Goal: Communication & Community: Answer question/provide support

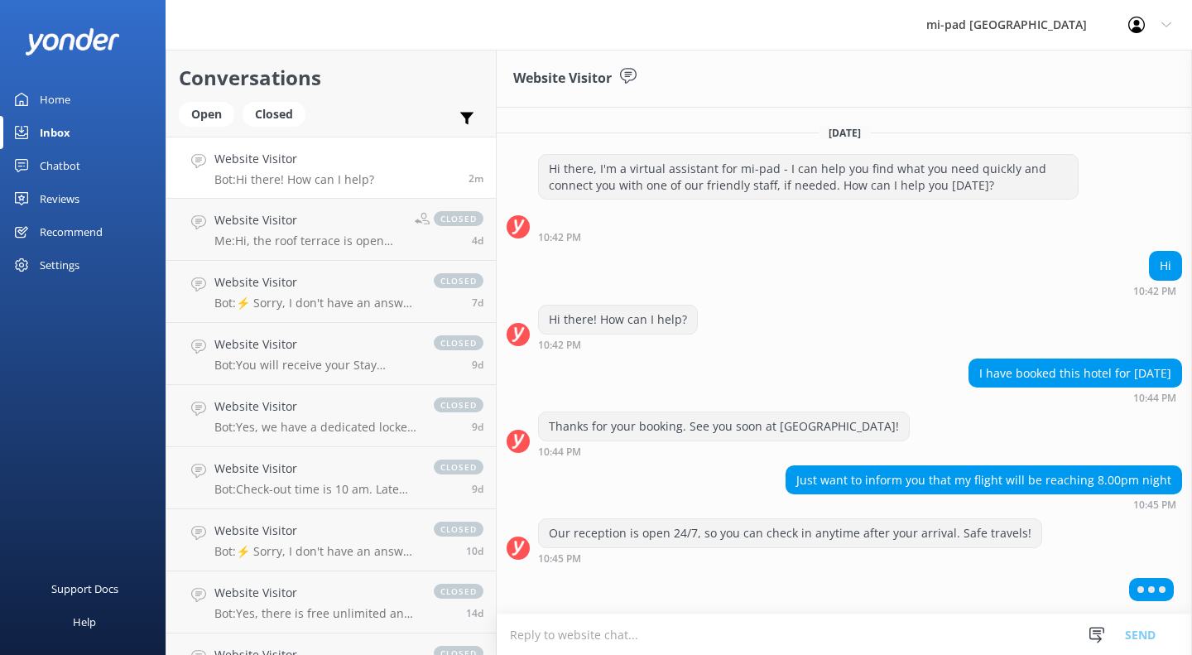
click at [205, 118] on div "Open" at bounding box center [206, 114] width 55 height 25
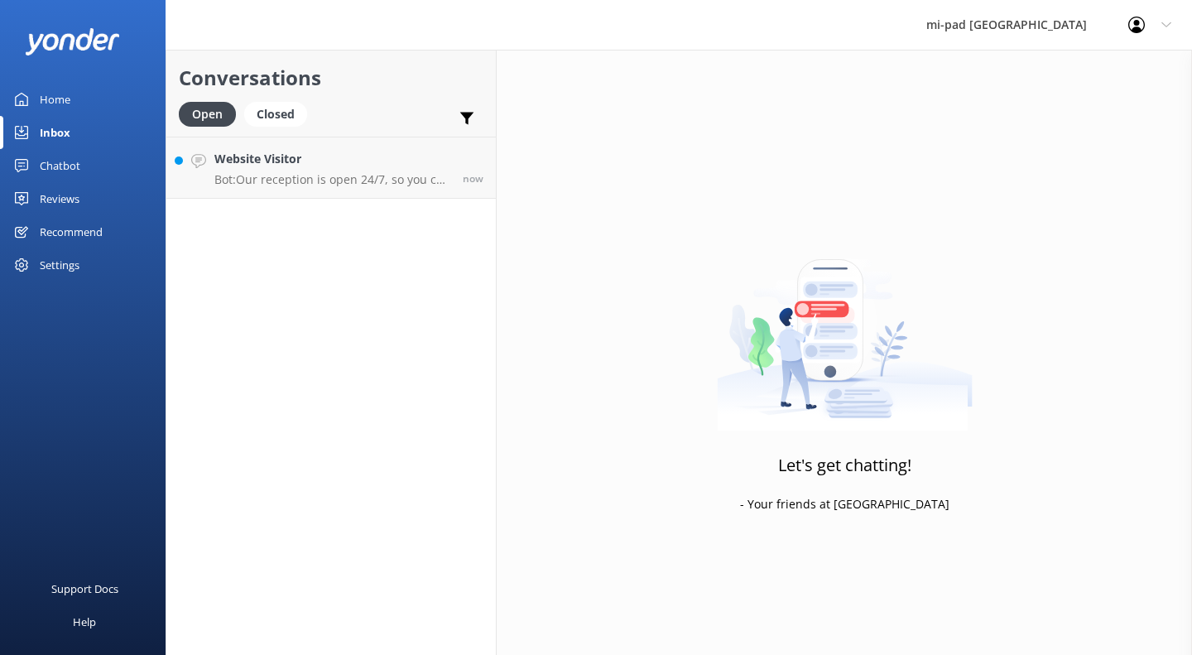
click at [356, 185] on p "Bot: Our reception is open 24/7, so you can check in anytime after your arrival…" at bounding box center [332, 179] width 236 height 15
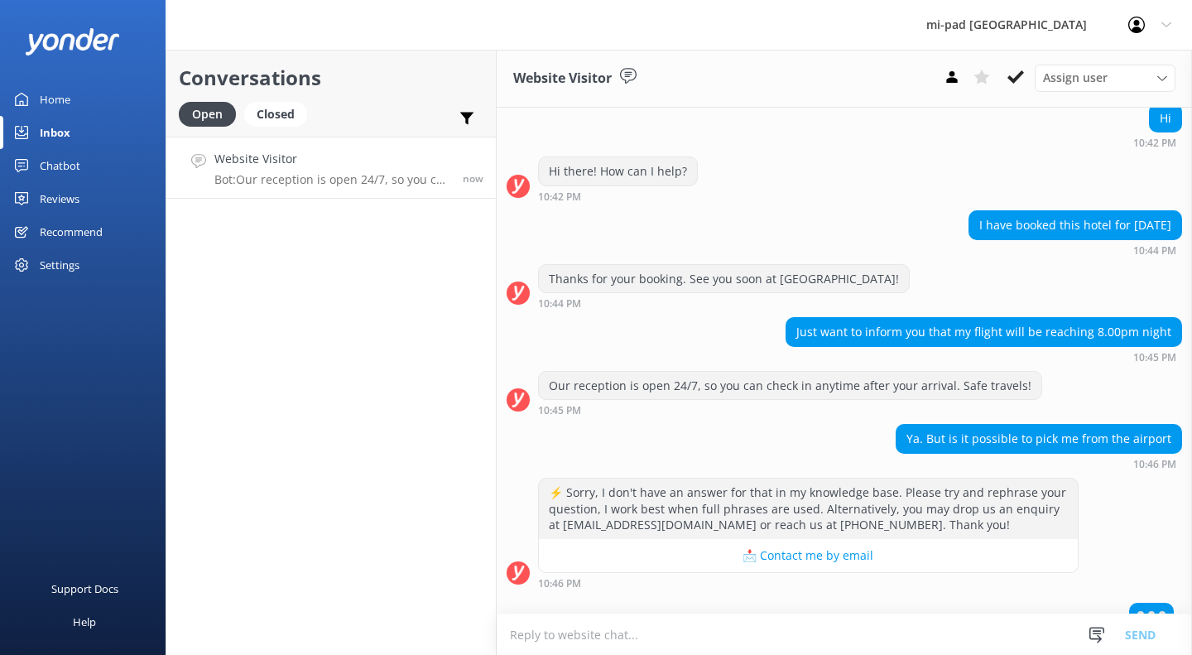
scroll to position [166, 0]
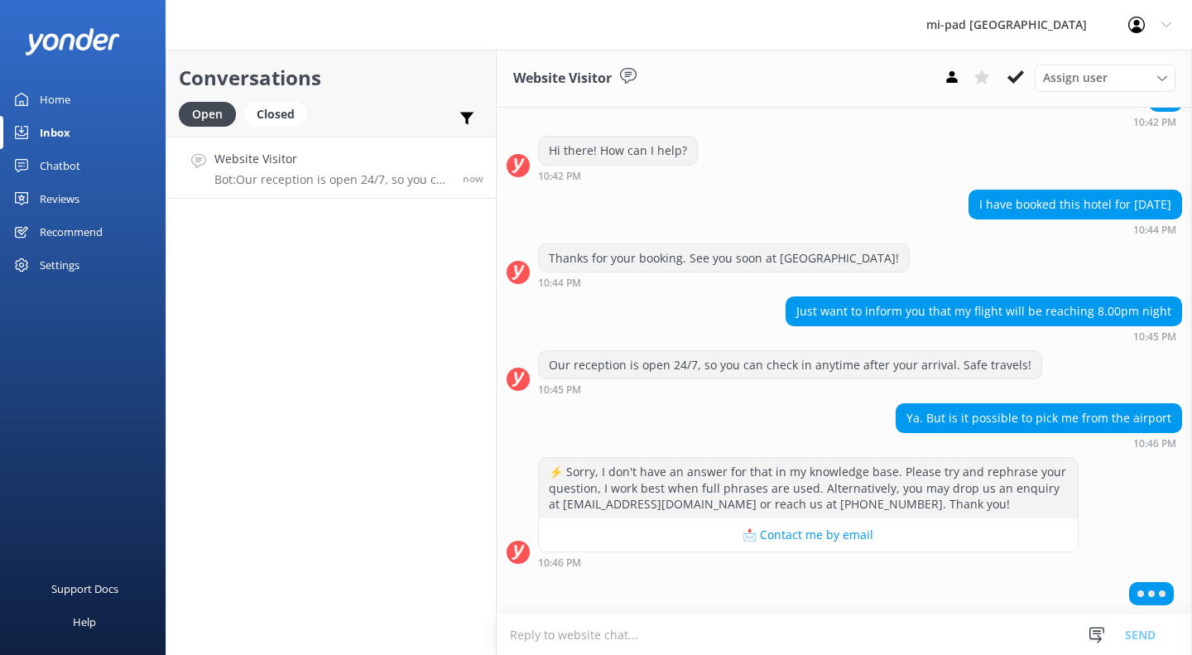
click at [703, 634] on textarea at bounding box center [845, 634] width 696 height 41
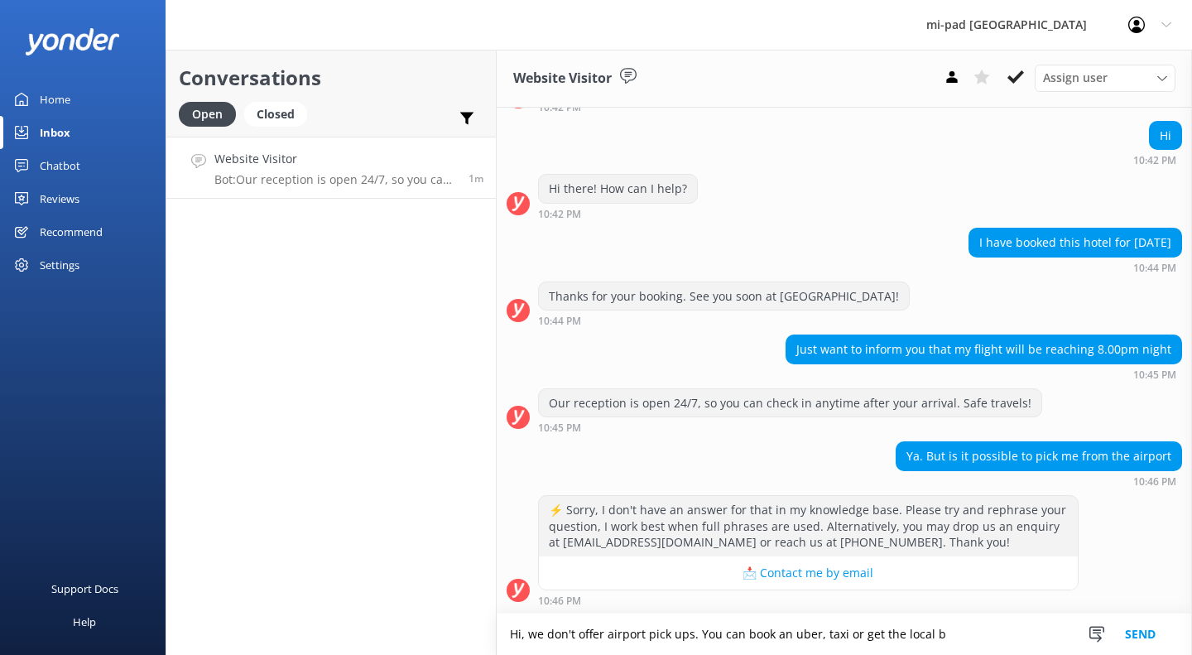
scroll to position [166, 0]
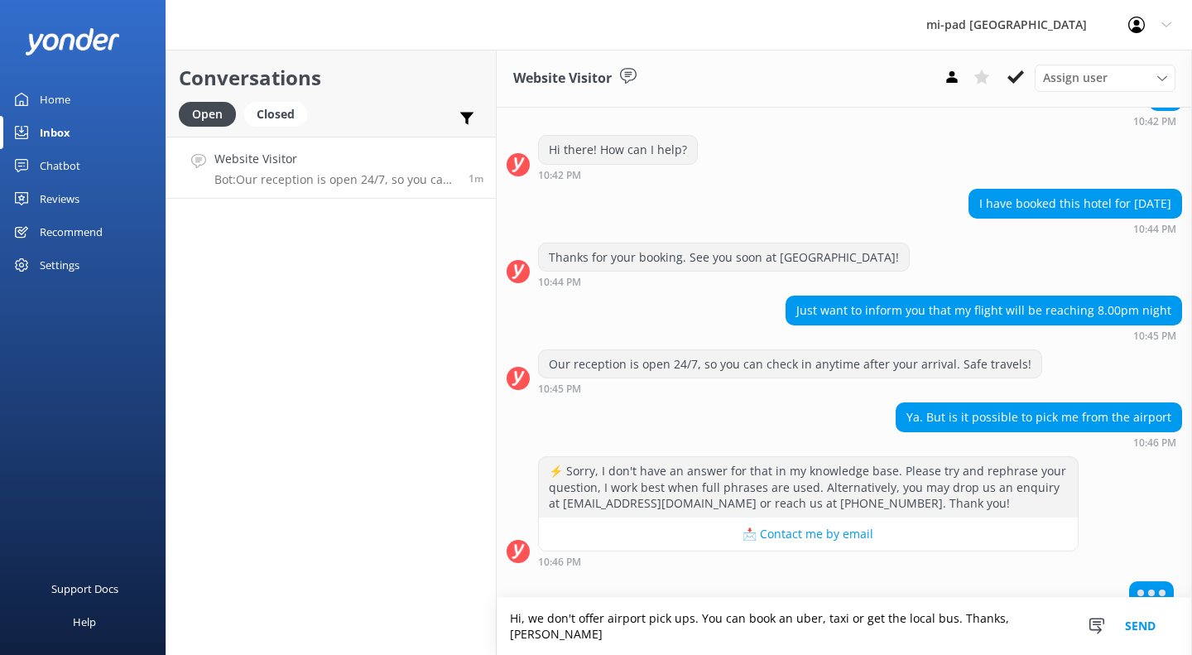
drag, startPoint x: 527, startPoint y: 638, endPoint x: 643, endPoint y: 617, distance: 117.9
click at [528, 638] on textarea "Hi, we don't offer airport pick ups. You can book an uber, taxi or get the loca…" at bounding box center [845, 626] width 696 height 57
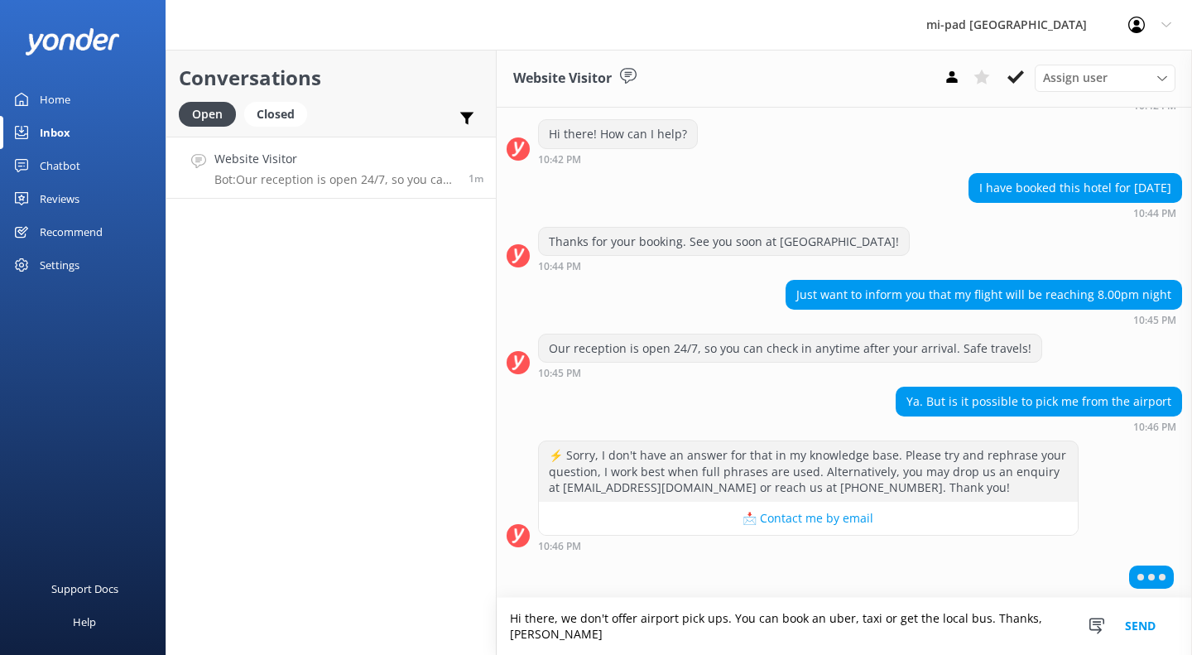
scroll to position [143, 0]
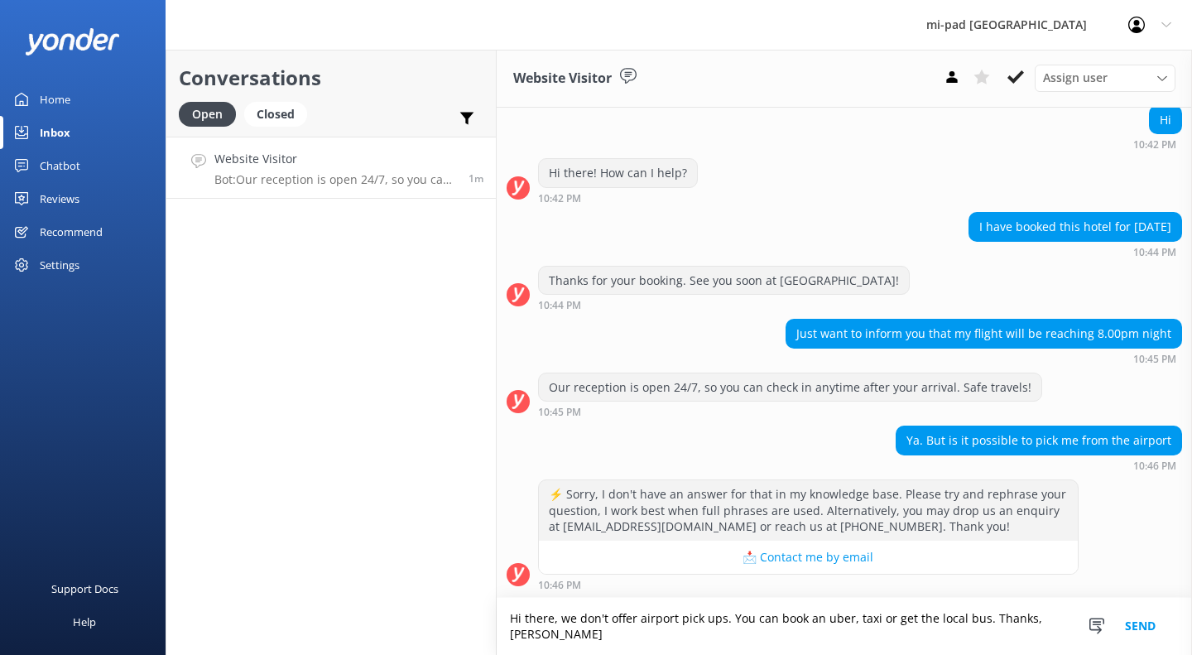
click at [735, 615] on textarea "Hi there, we don't offer airport pick ups. You can book an uber, taxi or get th…" at bounding box center [845, 626] width 696 height 57
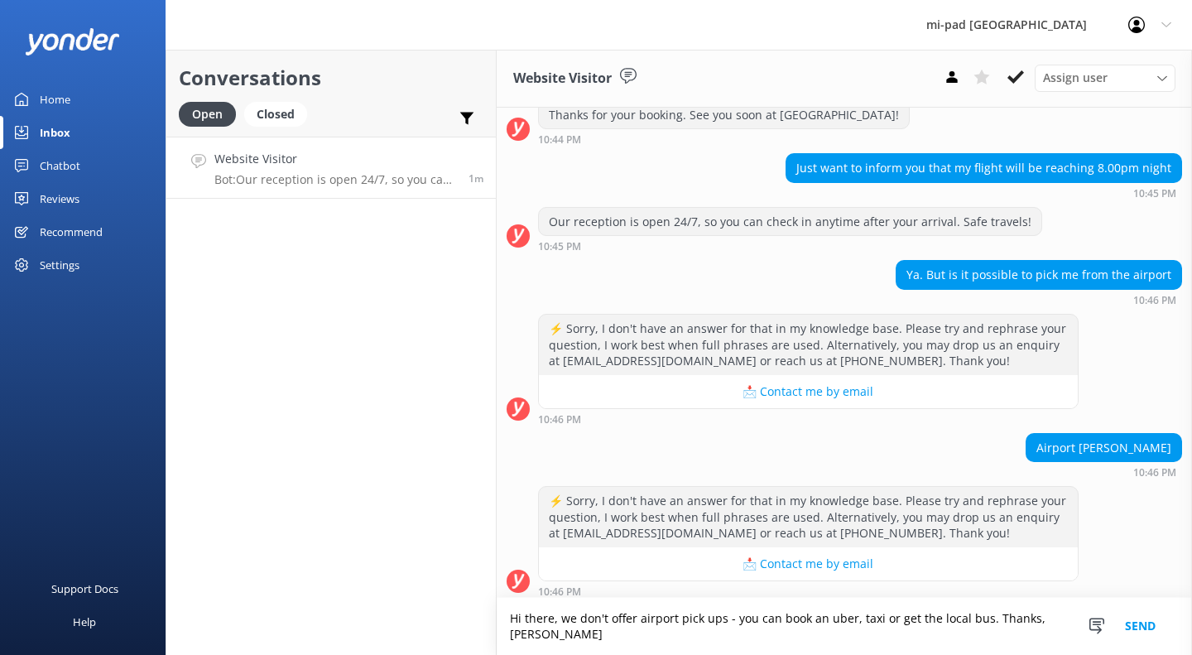
scroll to position [316, 0]
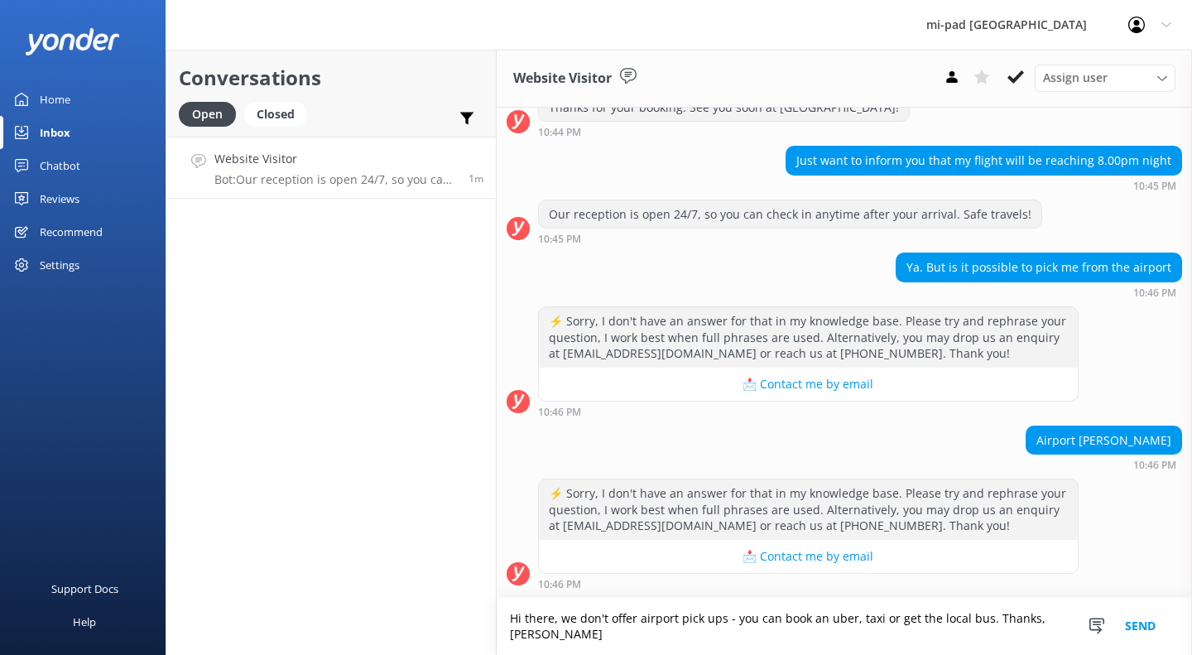
type textarea "Hi there, we don't offer airport pick ups - you can book an uber, taxi or get t…"
click at [1144, 632] on button "Send" at bounding box center [1141, 626] width 62 height 57
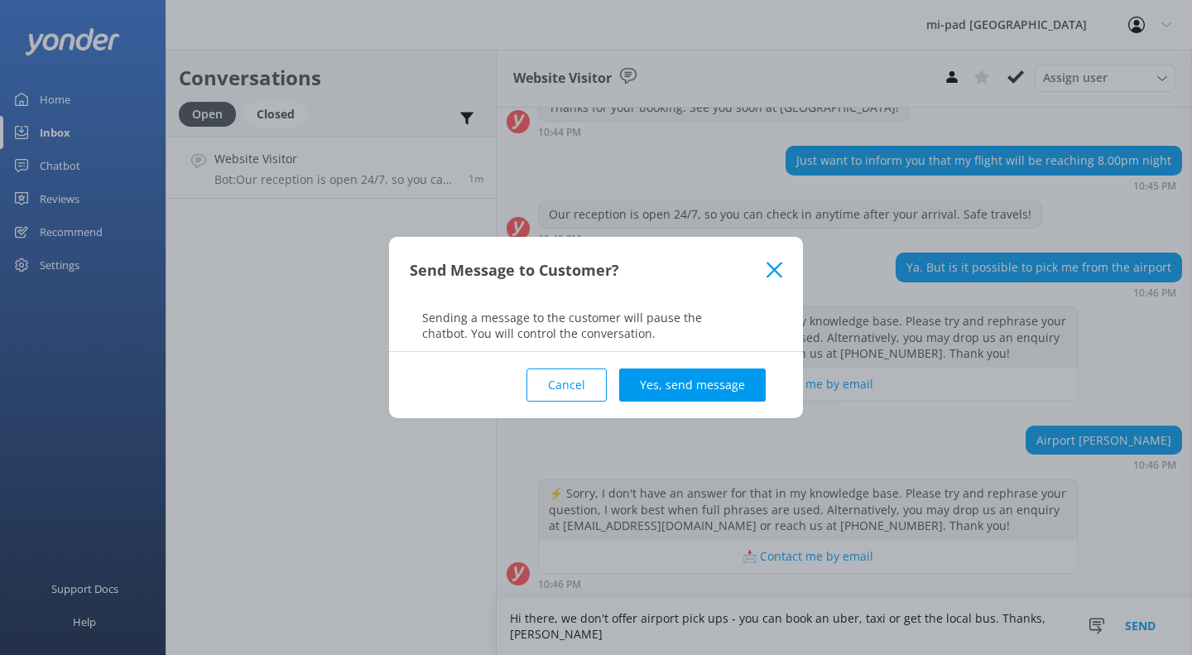
click at [728, 390] on button "Yes, send message" at bounding box center [692, 384] width 147 height 33
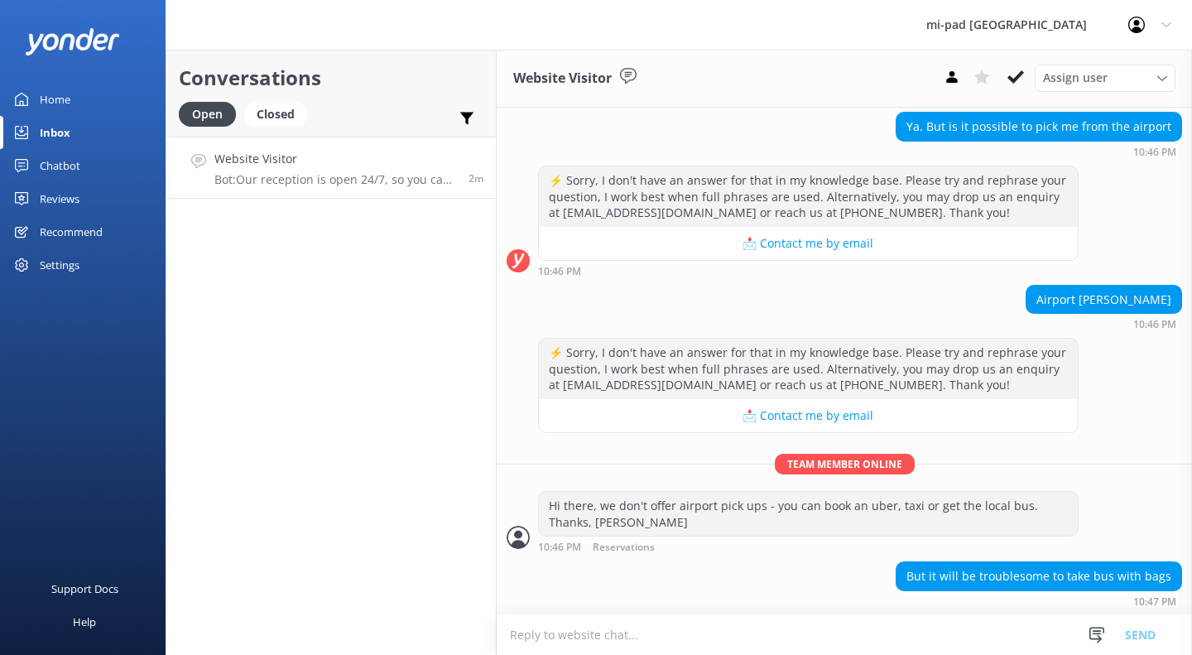
scroll to position [458, 0]
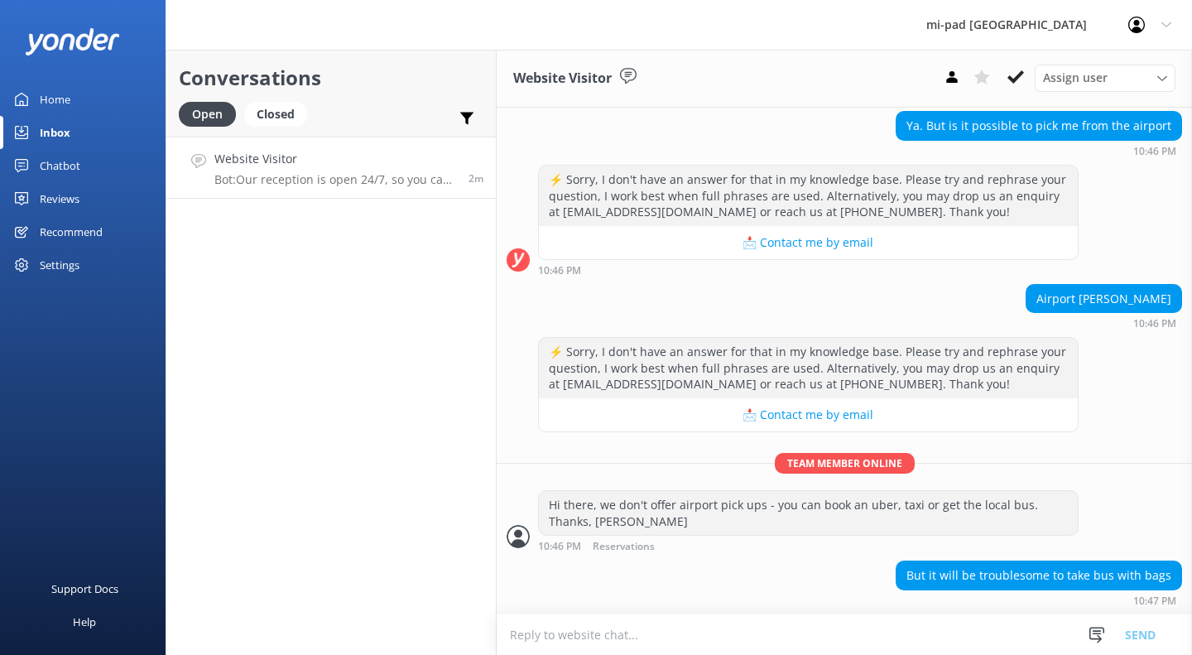
click at [596, 648] on textarea at bounding box center [845, 634] width 696 height 41
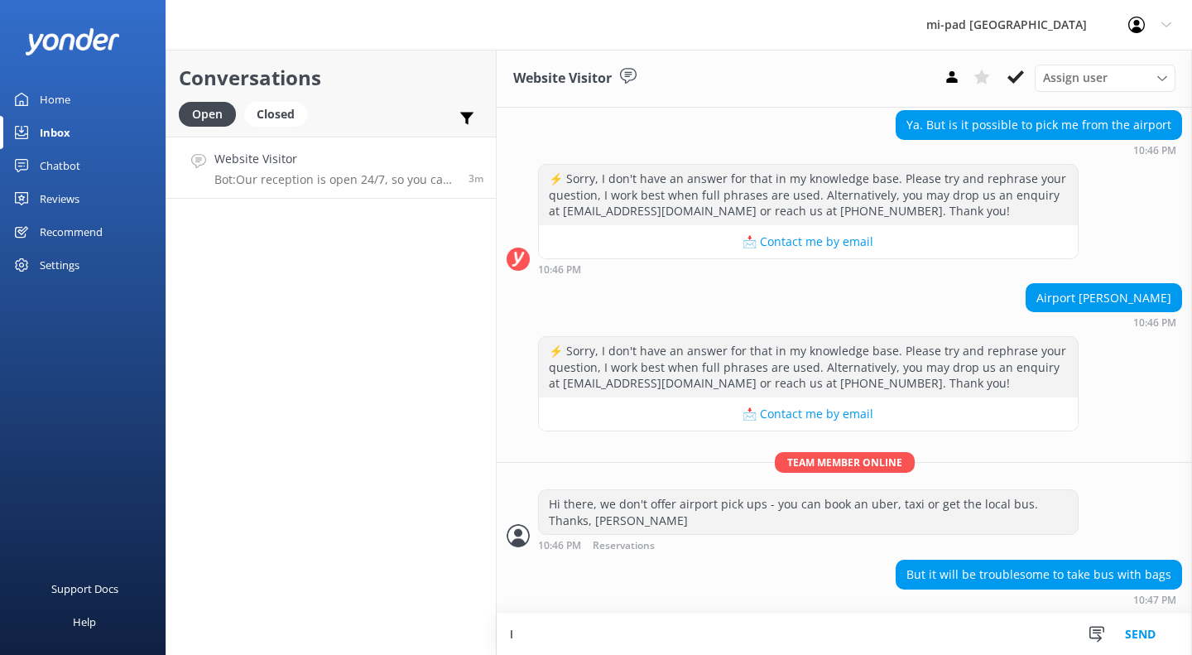
type textarea "I"
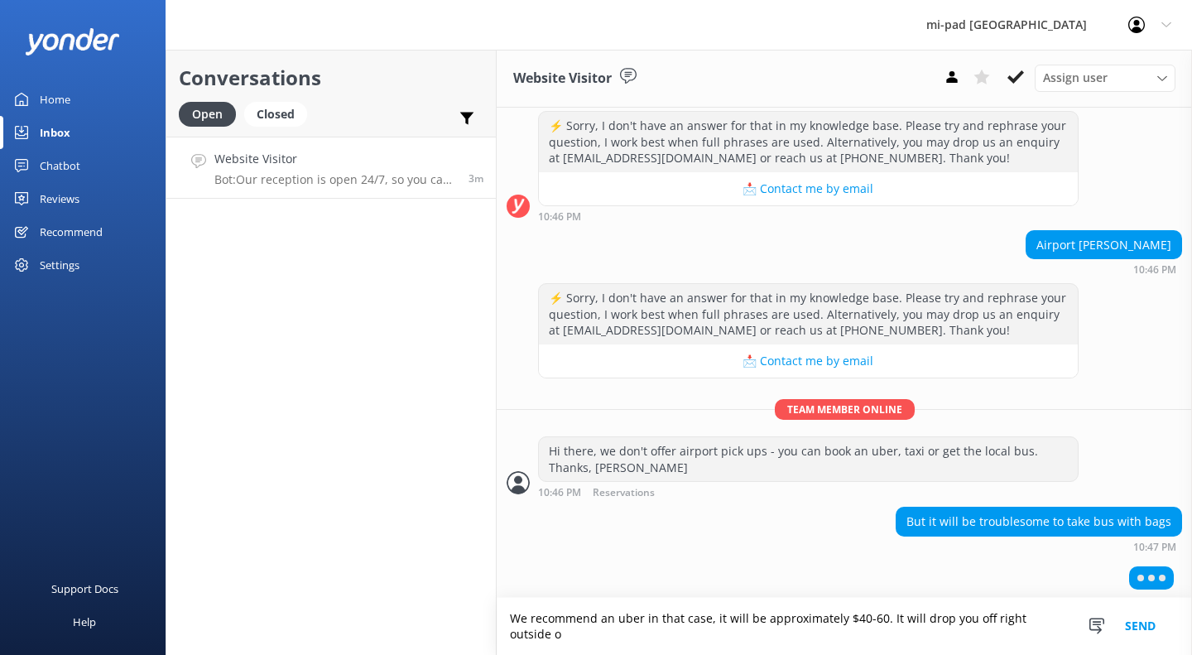
scroll to position [513, 0]
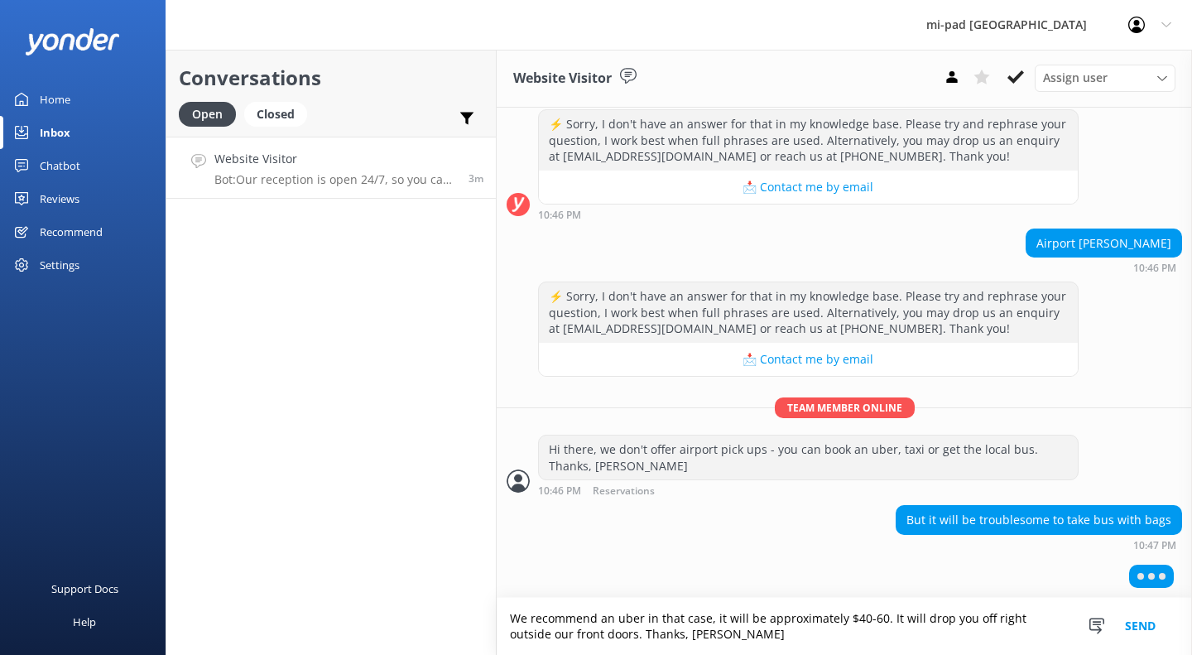
type textarea "We recommend an uber in that case, it will be approximately $40-60. It will dro…"
click at [1152, 630] on button "Send" at bounding box center [1141, 626] width 62 height 57
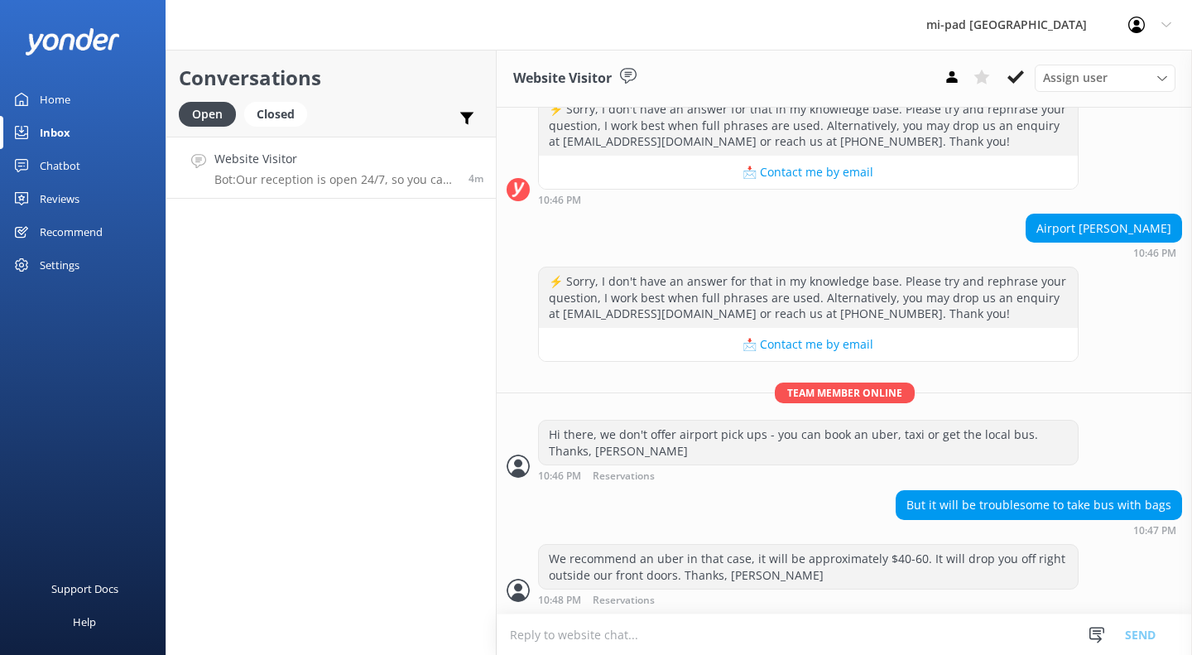
scroll to position [598, 0]
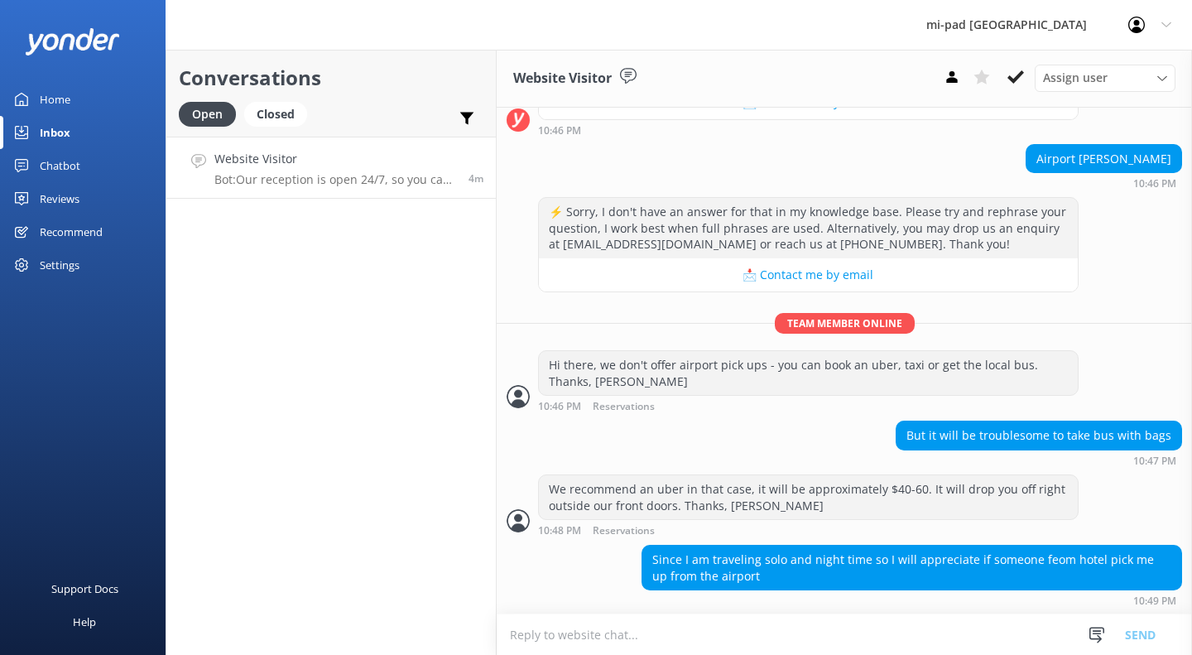
click at [624, 638] on textarea at bounding box center [845, 634] width 696 height 41
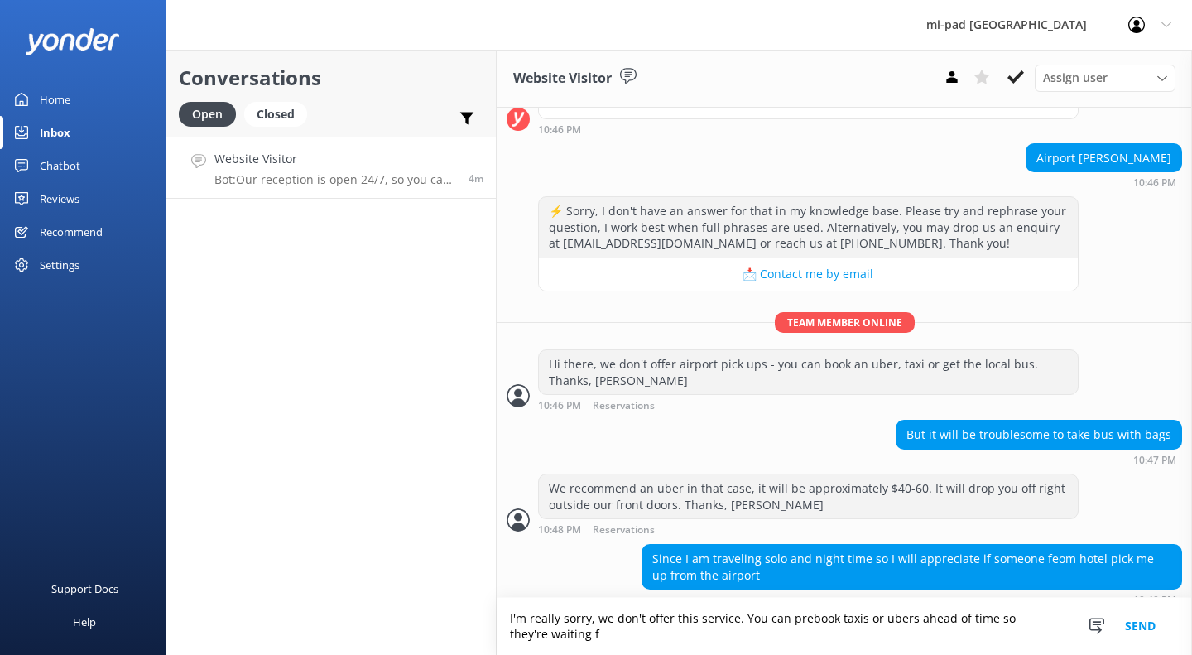
scroll to position [614, 0]
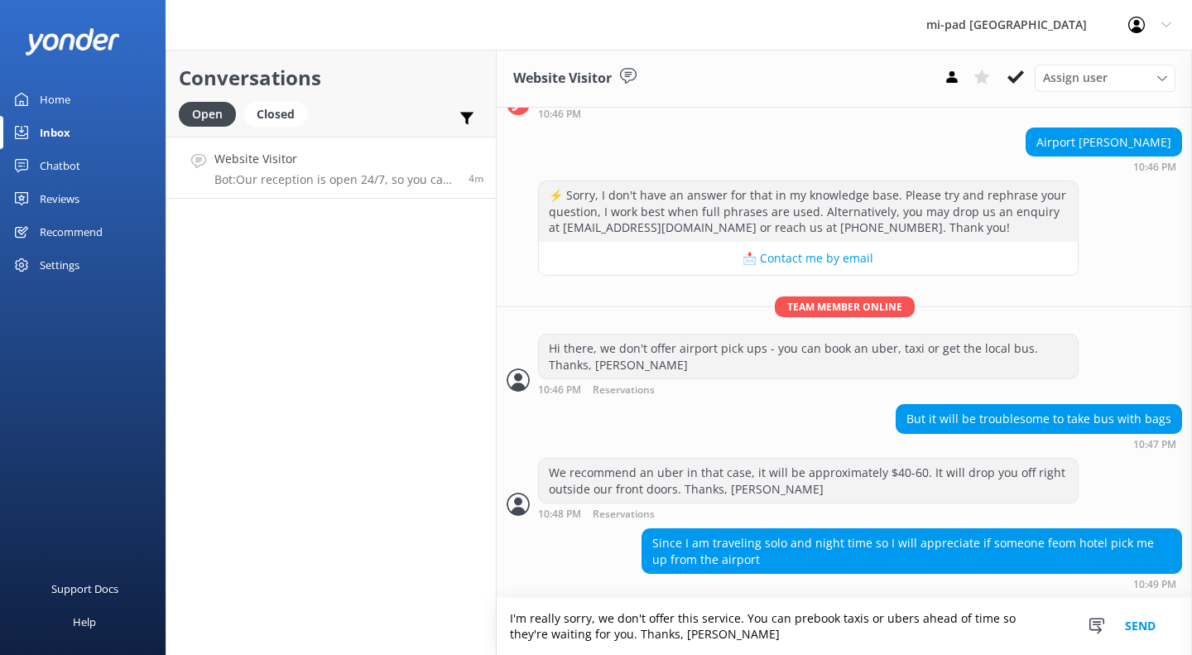
type textarea "I'm really sorry, we don't offer this service. You can prebook taxis or ubers a…"
click at [1151, 622] on button "Send" at bounding box center [1141, 626] width 62 height 57
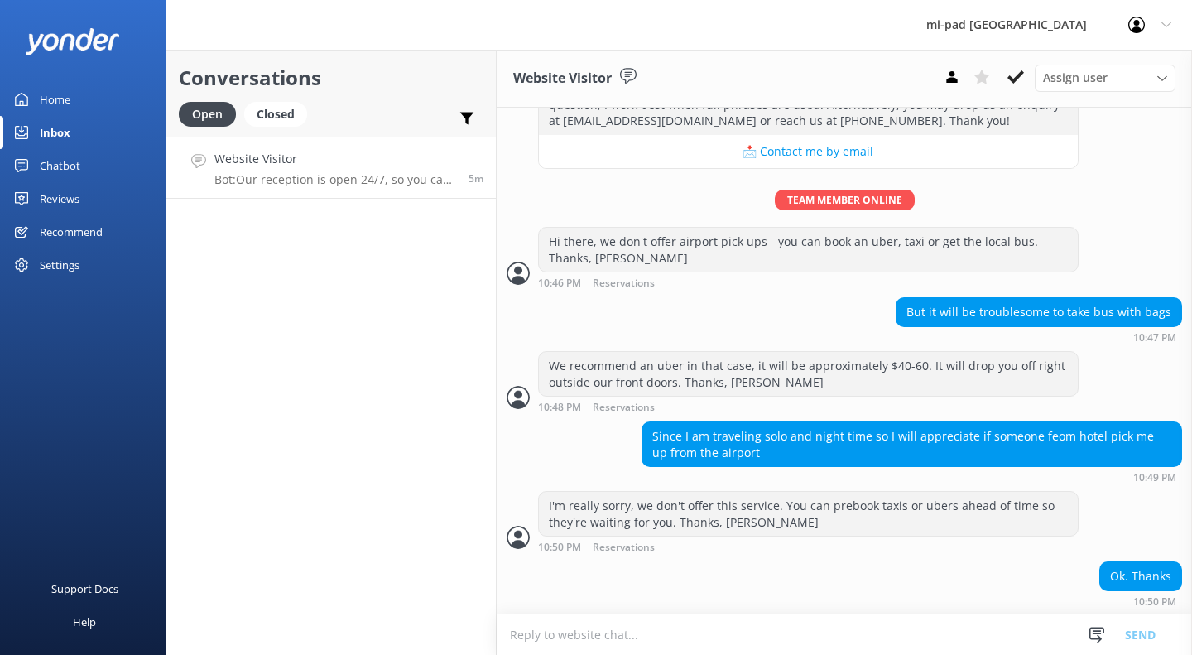
scroll to position [722, 0]
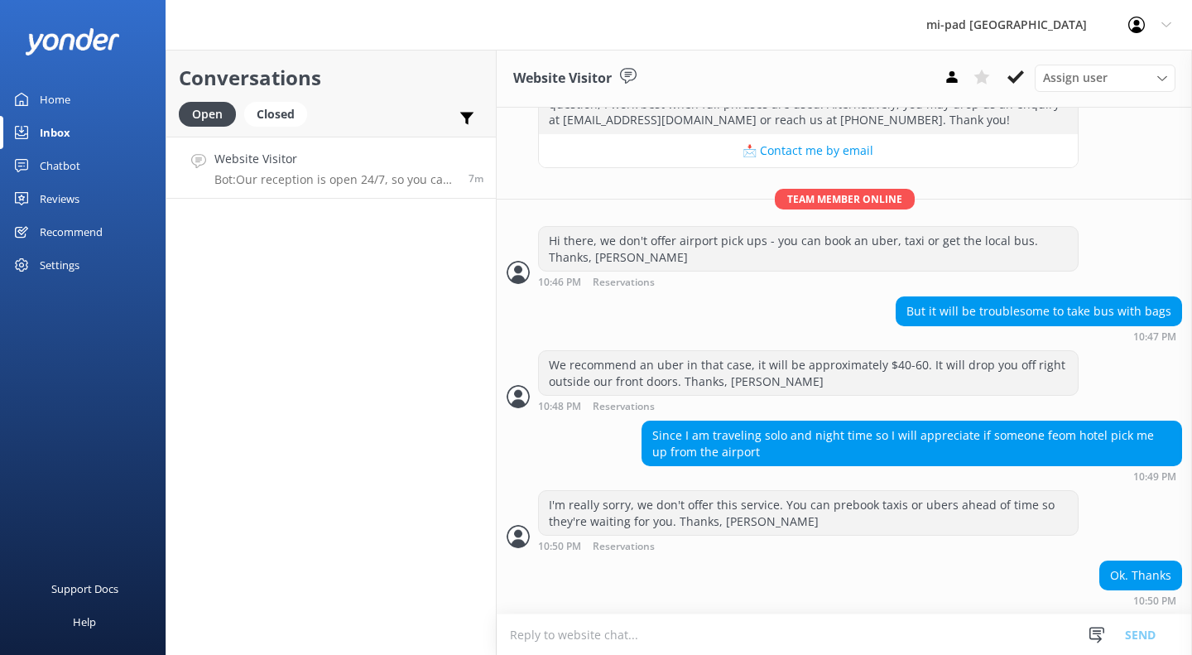
click at [1016, 70] on icon at bounding box center [1016, 77] width 17 height 17
